Goal: Obtain resource: Download file/media

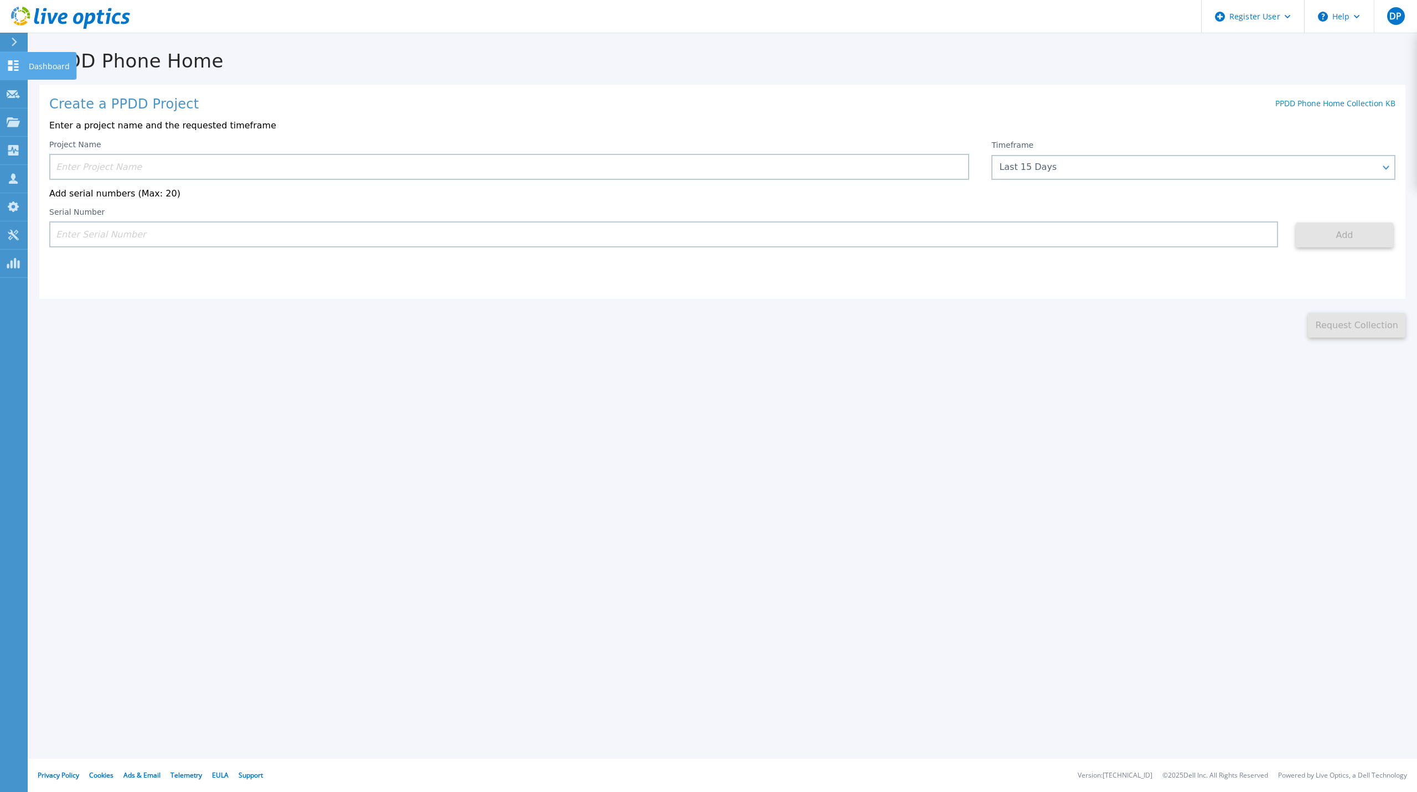
click at [17, 57] on link "Dashboard Dashboard" at bounding box center [14, 66] width 28 height 28
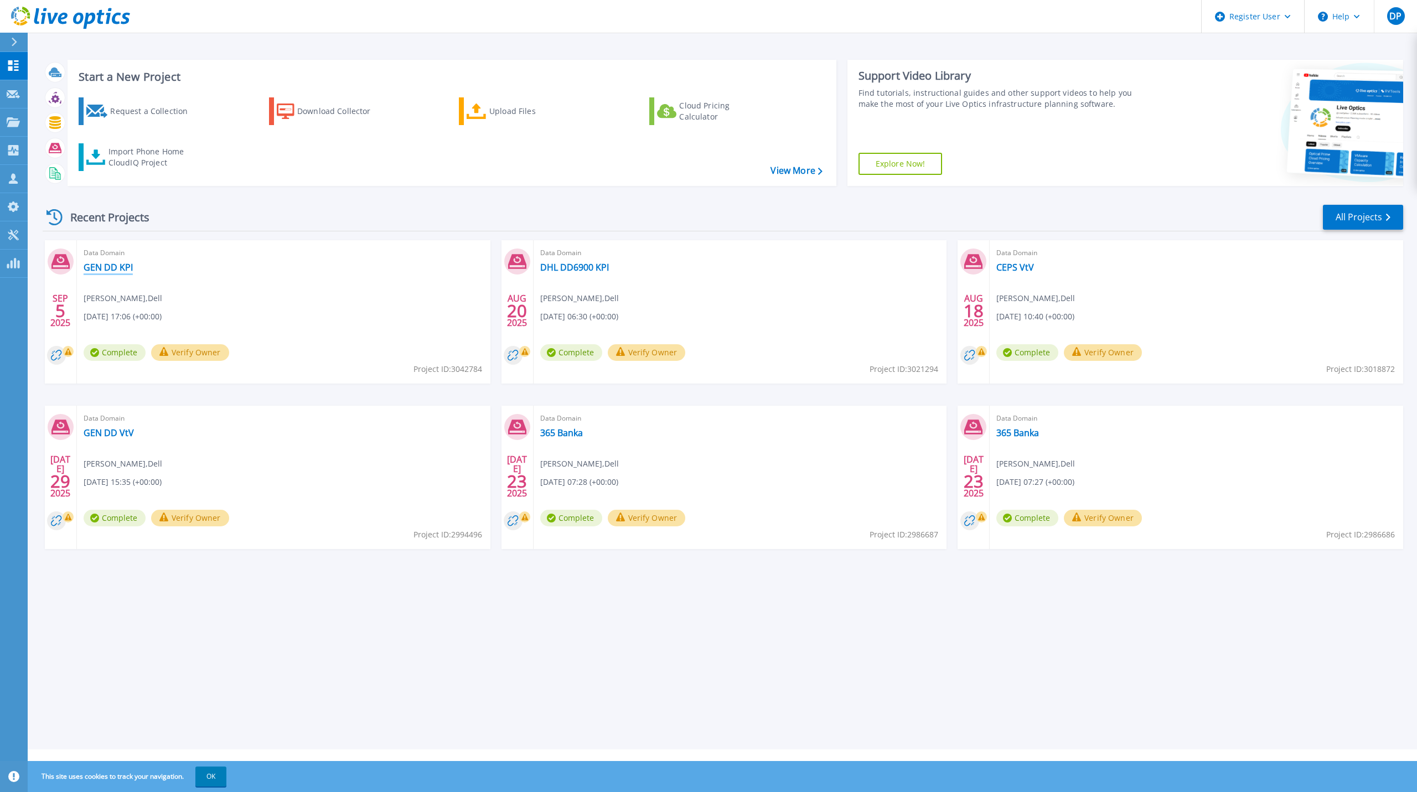
click at [118, 267] on link "GEN DD KPI" at bounding box center [108, 267] width 49 height 11
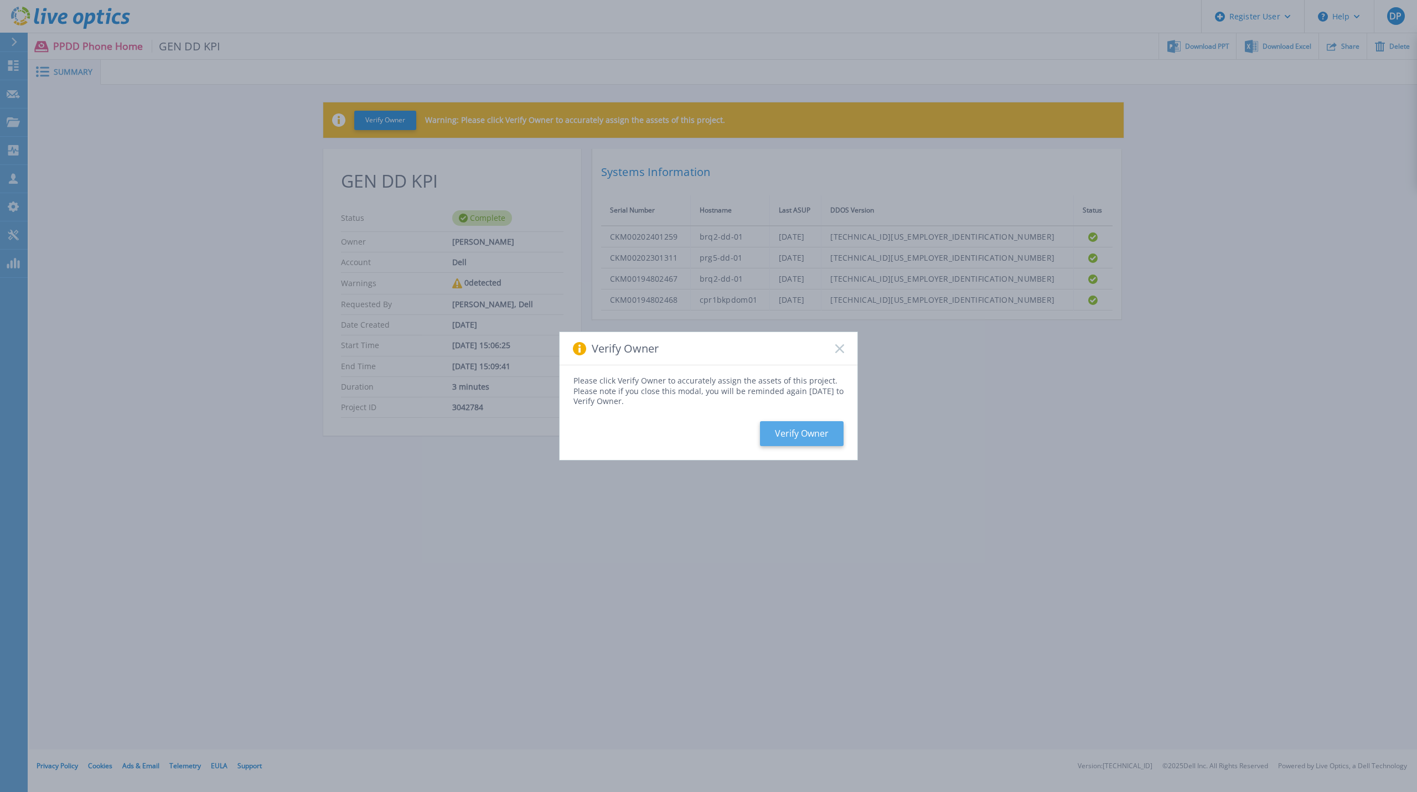
click at [811, 436] on button "Verify Owner" at bounding box center [802, 433] width 84 height 25
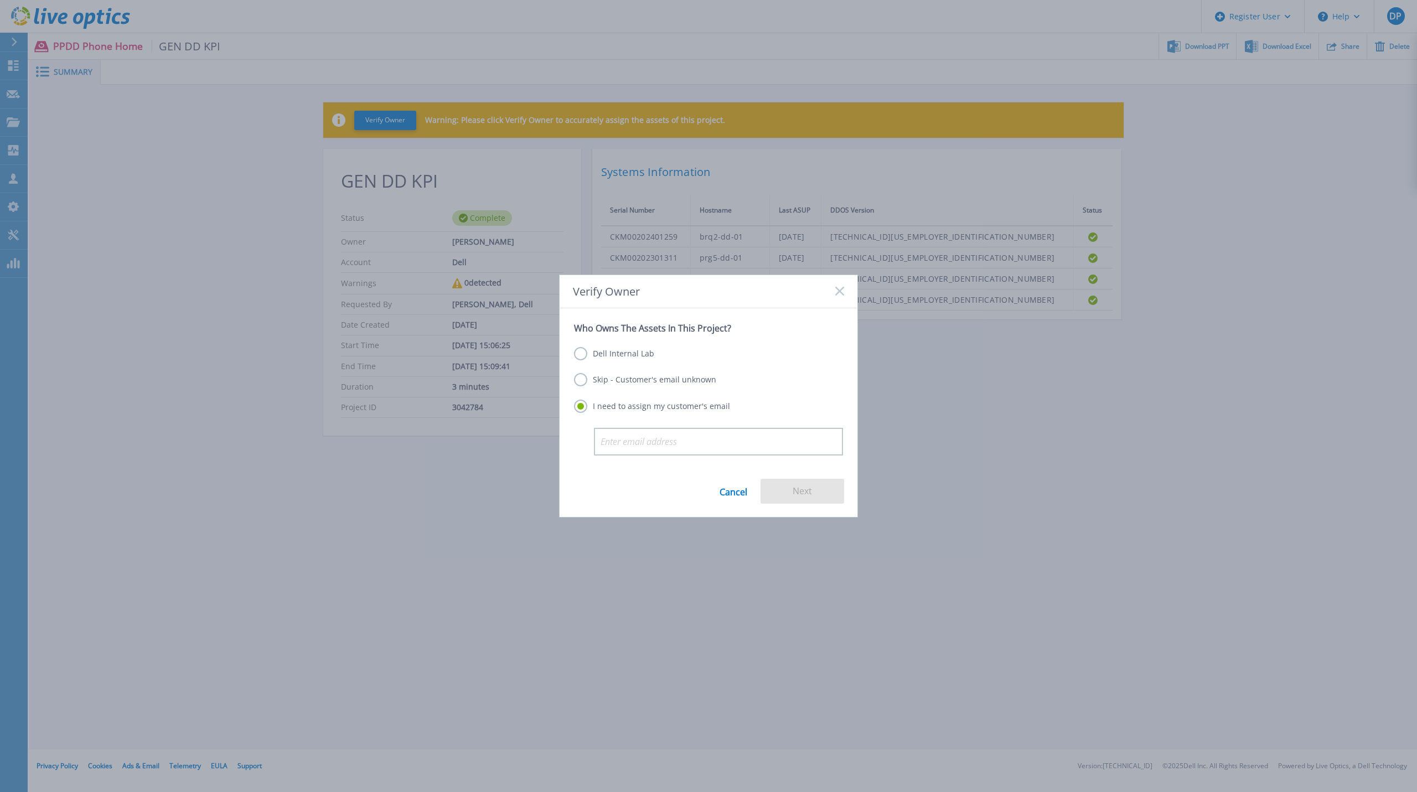
click at [687, 375] on label "Skip - Customer's email unknown" at bounding box center [645, 379] width 142 height 13
click at [0, 0] on input "Skip - Customer's email unknown" at bounding box center [0, 0] width 0 height 0
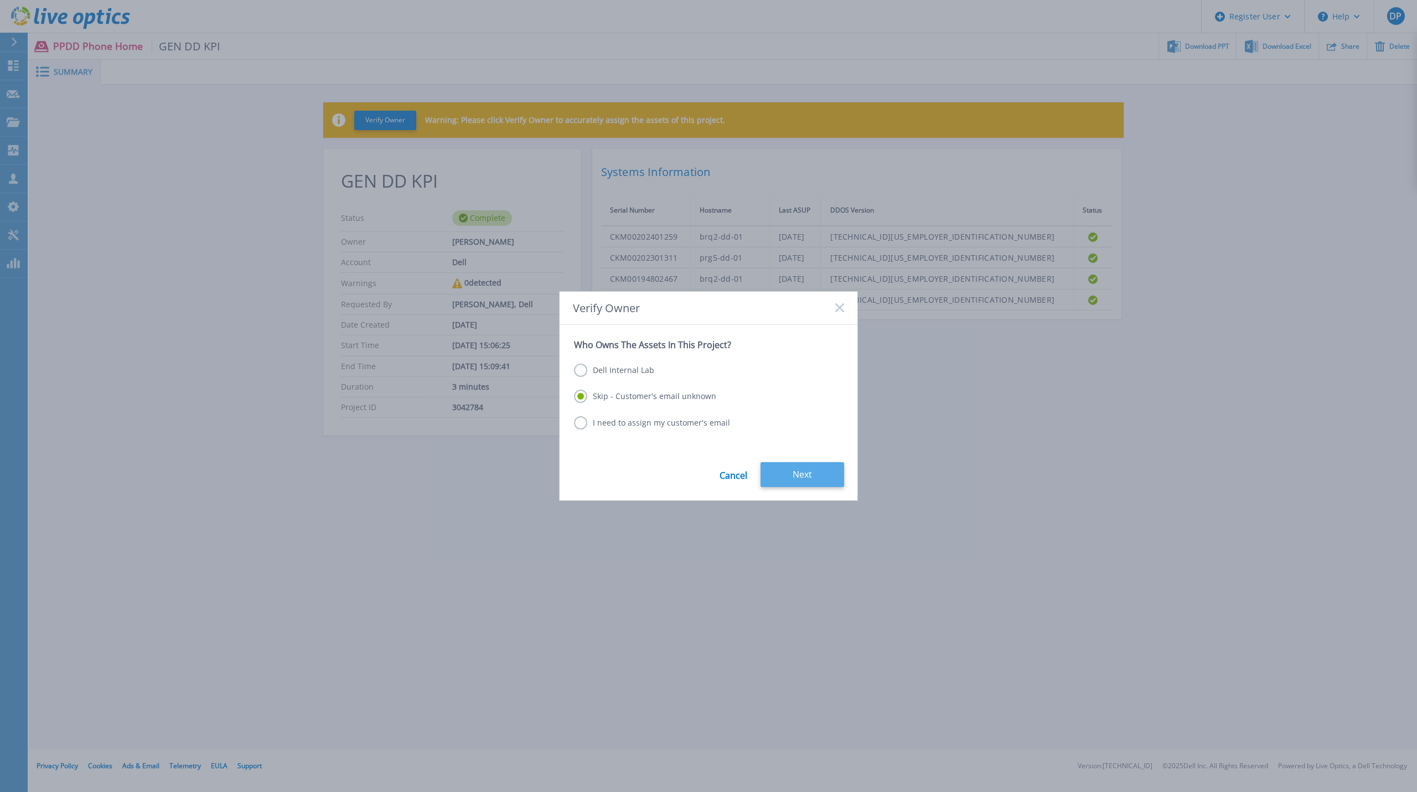
click at [799, 472] on button "Next" at bounding box center [803, 474] width 84 height 25
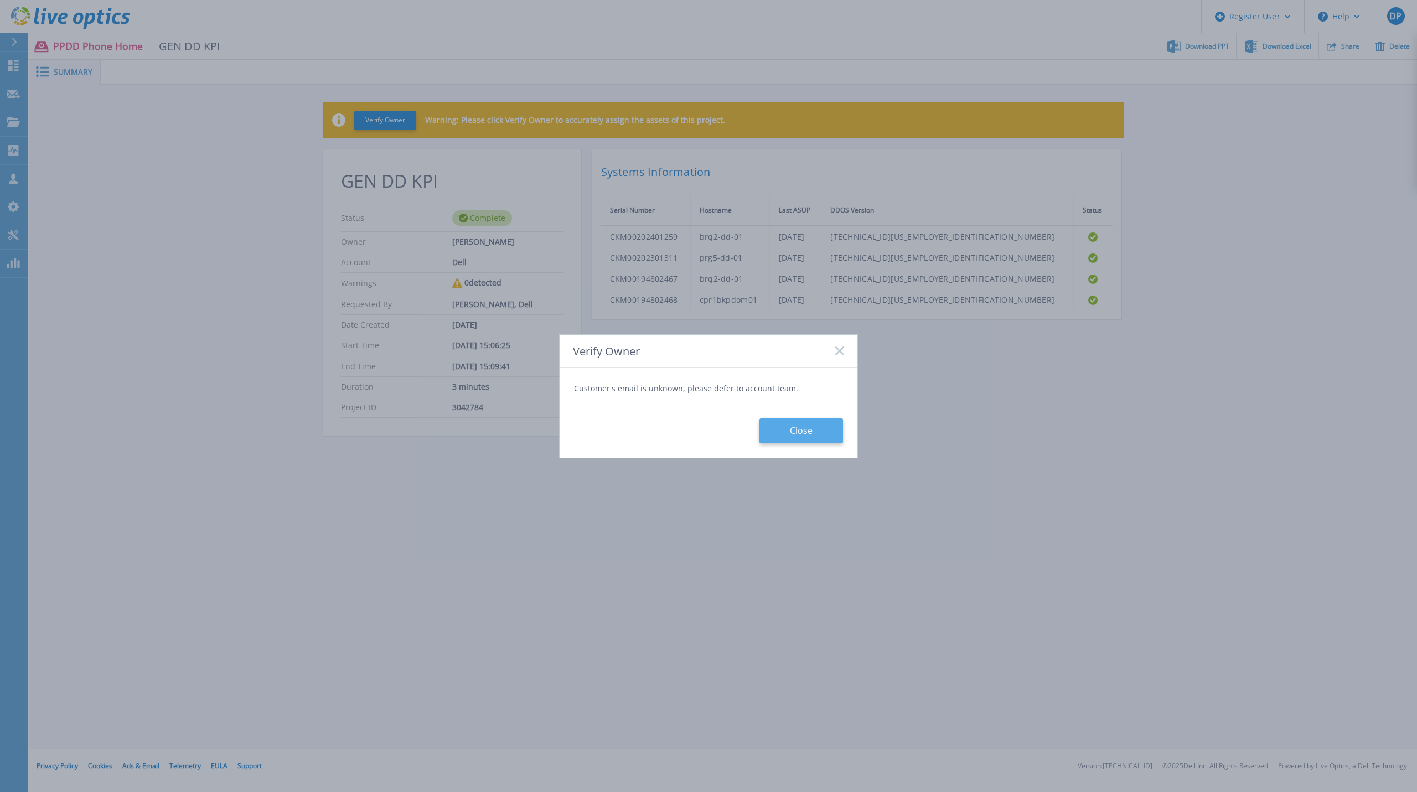
click at [803, 426] on button "Close" at bounding box center [801, 430] width 84 height 25
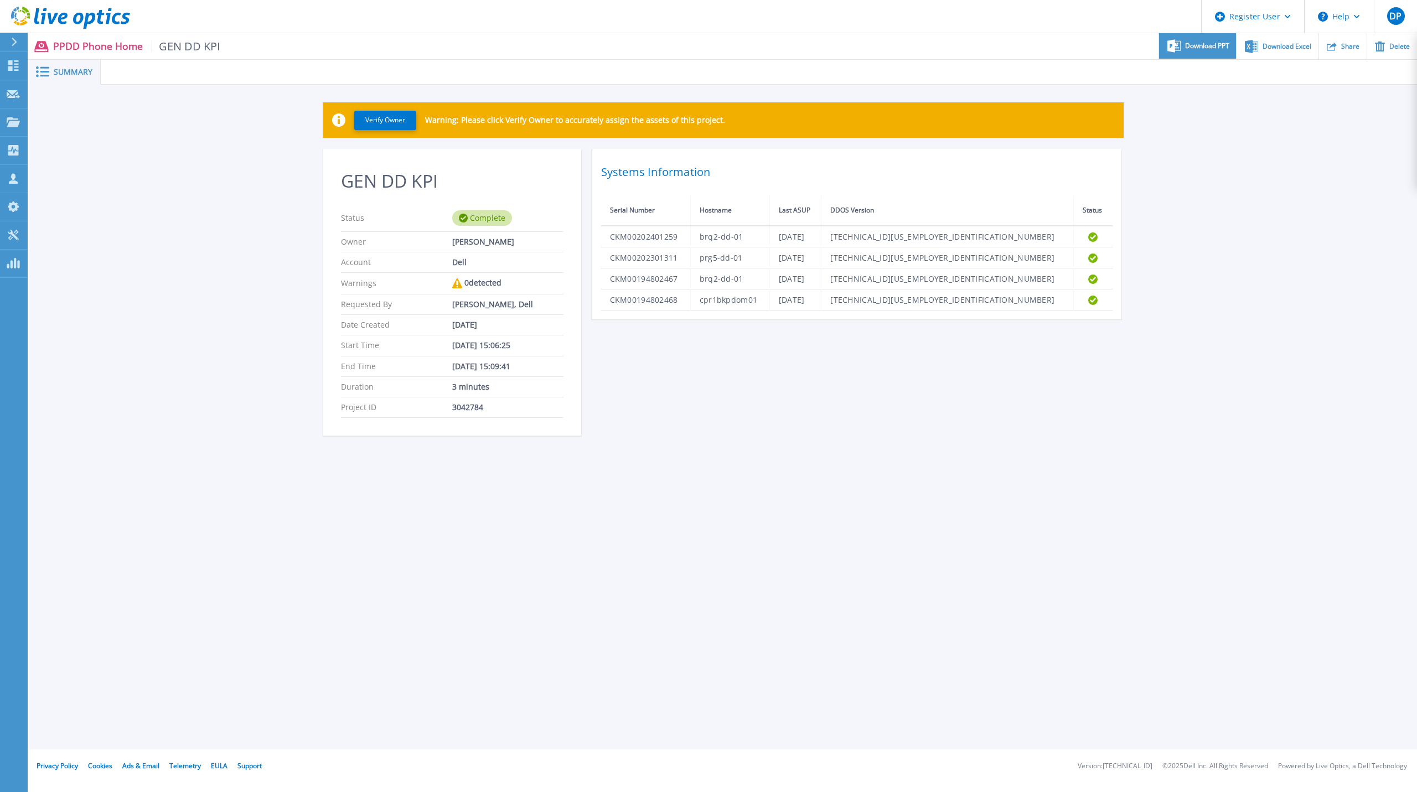
click at [1216, 49] on span "Download PPT" at bounding box center [1207, 46] width 44 height 7
